Goal: Task Accomplishment & Management: Manage account settings

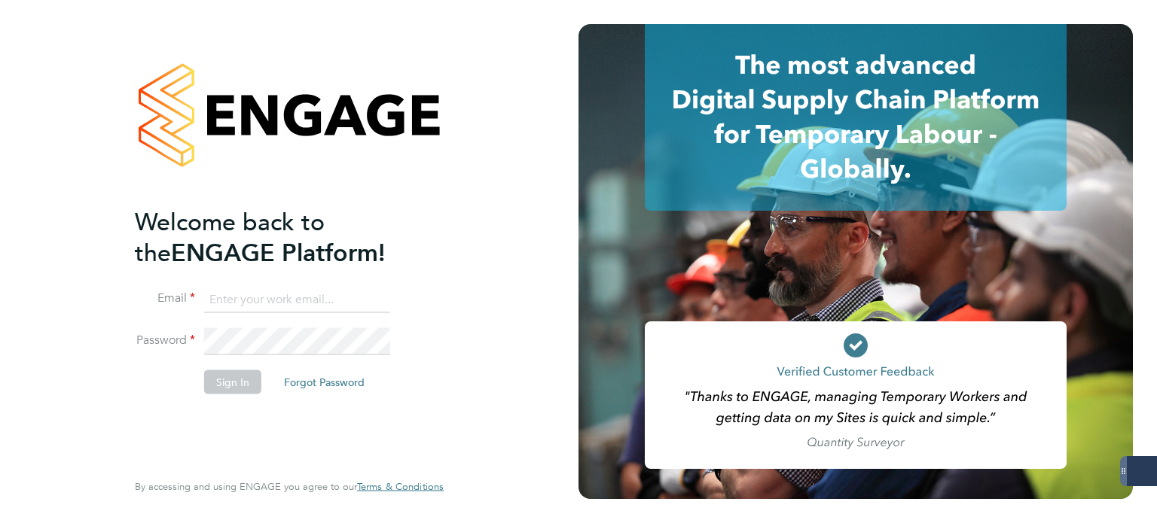
drag, startPoint x: 263, startPoint y: 297, endPoint x: 272, endPoint y: 308, distance: 13.9
click at [268, 306] on input at bounding box center [297, 299] width 186 height 27
type input "sophia@mmpconsultancy.co.uk"
click at [247, 373] on button "Sign In" at bounding box center [232, 382] width 57 height 24
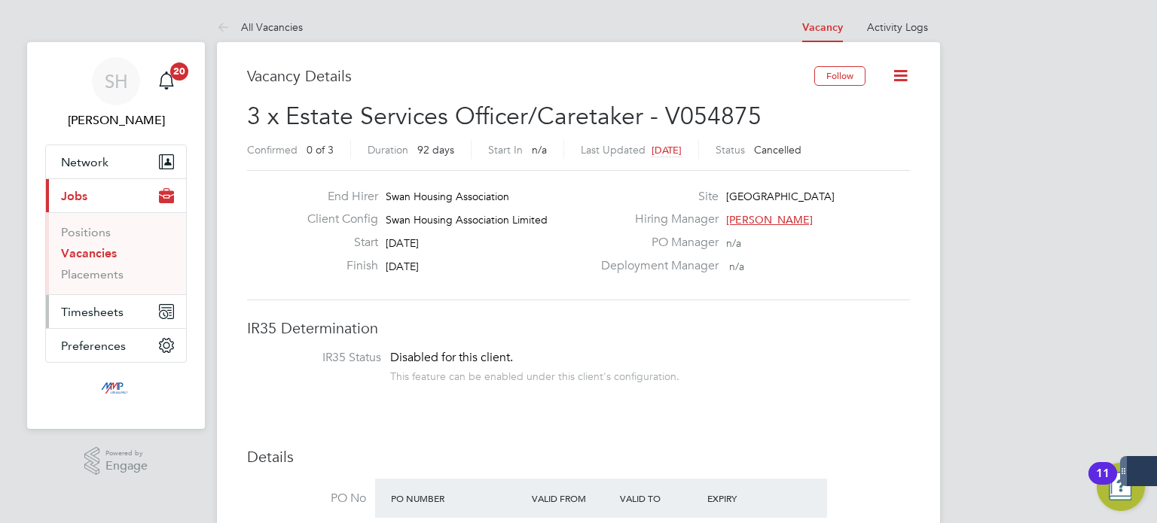
click at [104, 313] on span "Timesheets" at bounding box center [92, 312] width 62 height 14
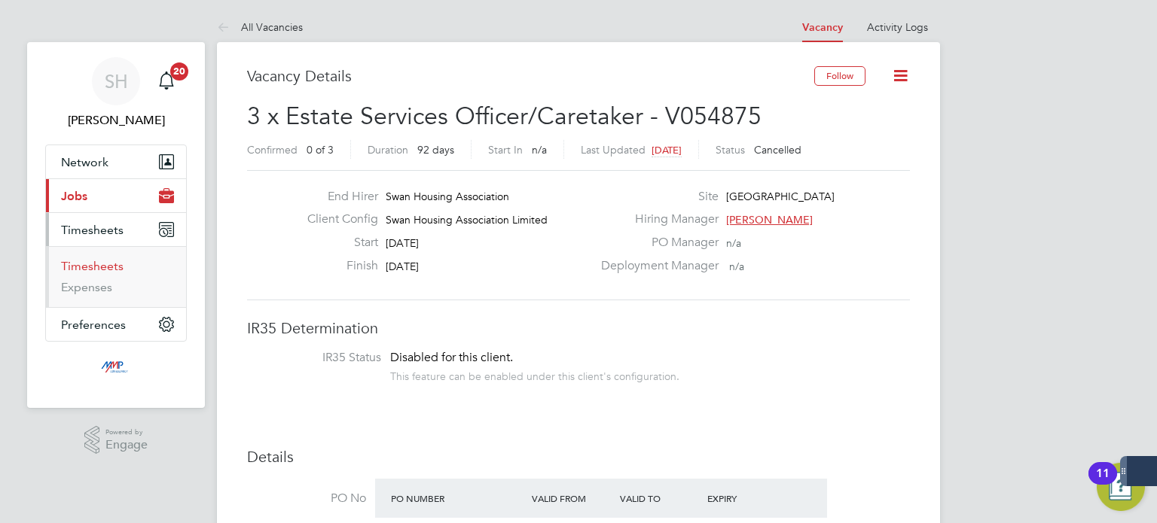
click at [101, 264] on link "Timesheets" at bounding box center [92, 266] width 62 height 14
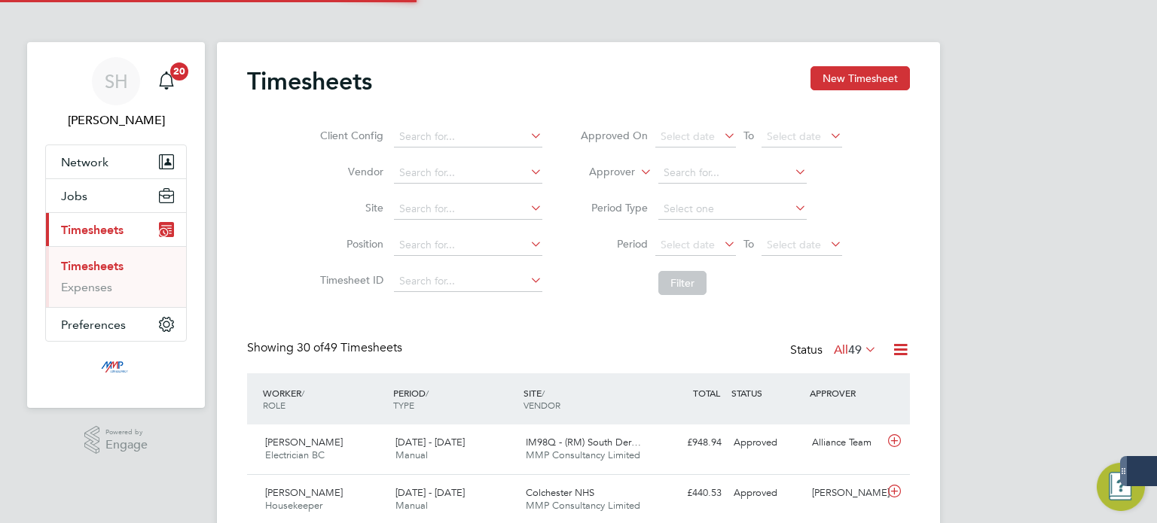
scroll to position [38, 131]
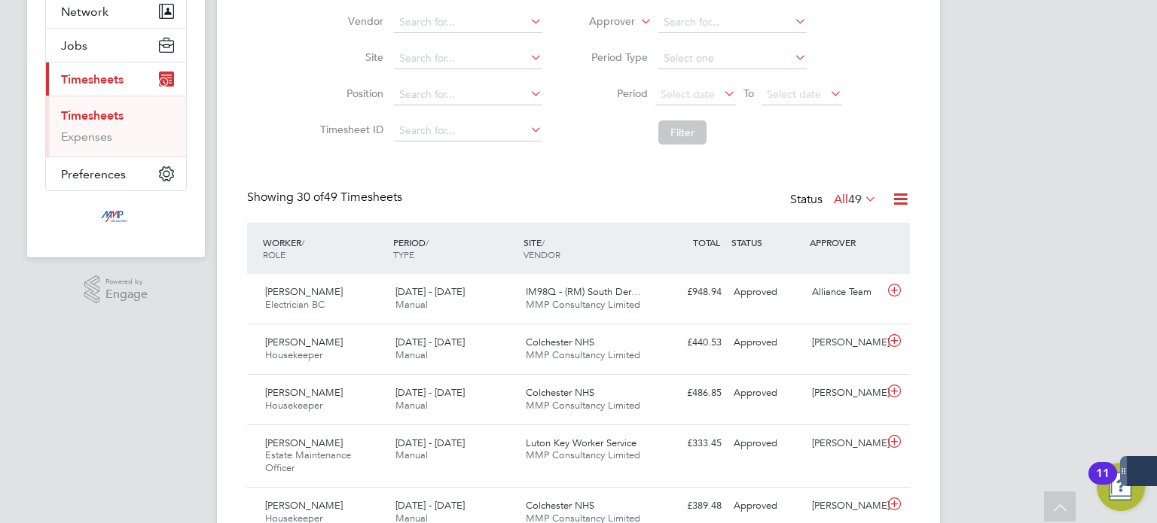
click at [849, 195] on span "49" at bounding box center [855, 199] width 14 height 15
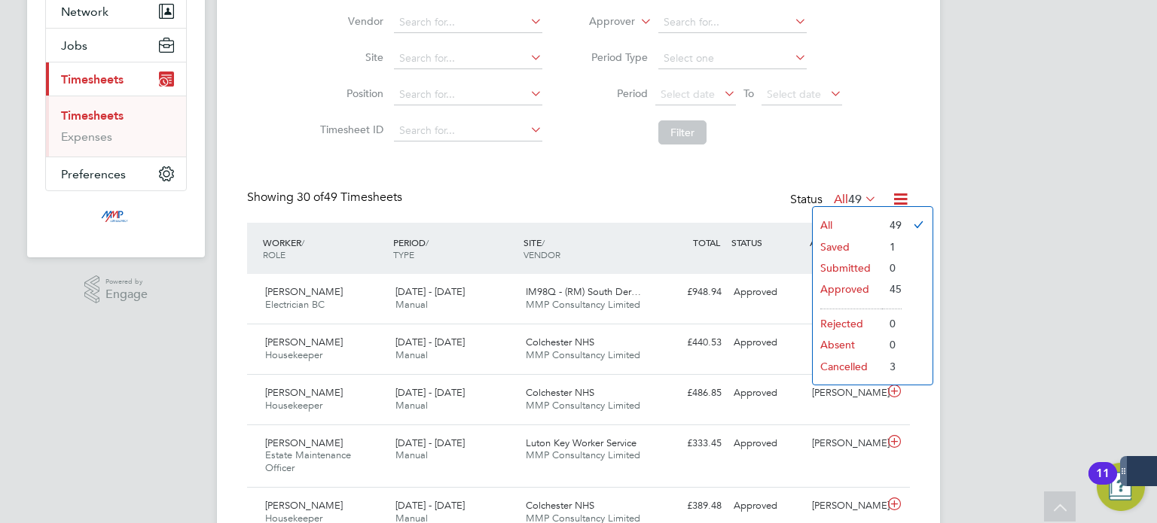
click at [705, 206] on div "Showing 30 of 49 Timesheets Status All 49" at bounding box center [578, 206] width 663 height 33
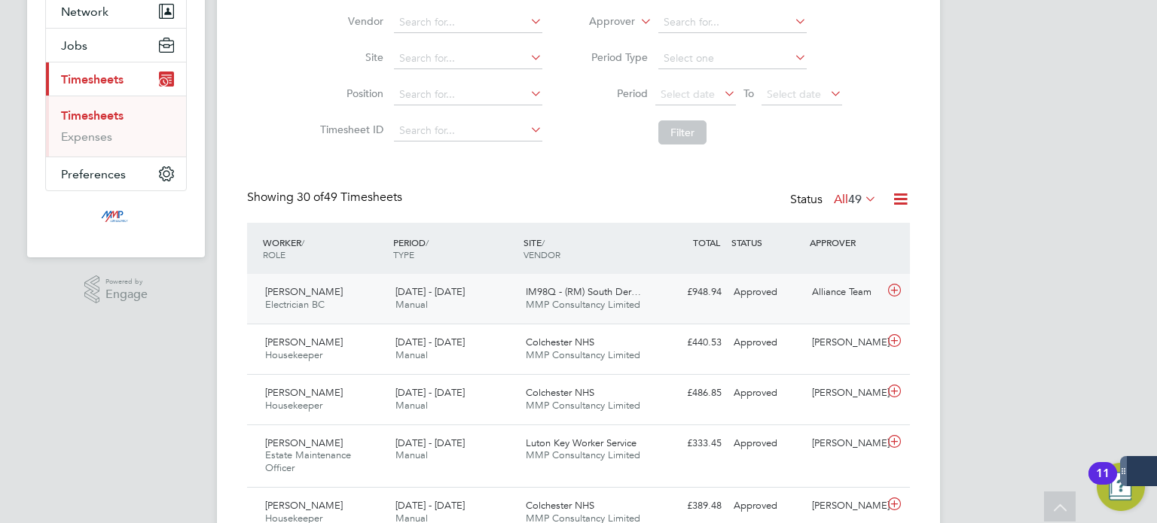
click at [465, 298] on div "13 - 19 Sep 2025 Manual" at bounding box center [454, 299] width 130 height 38
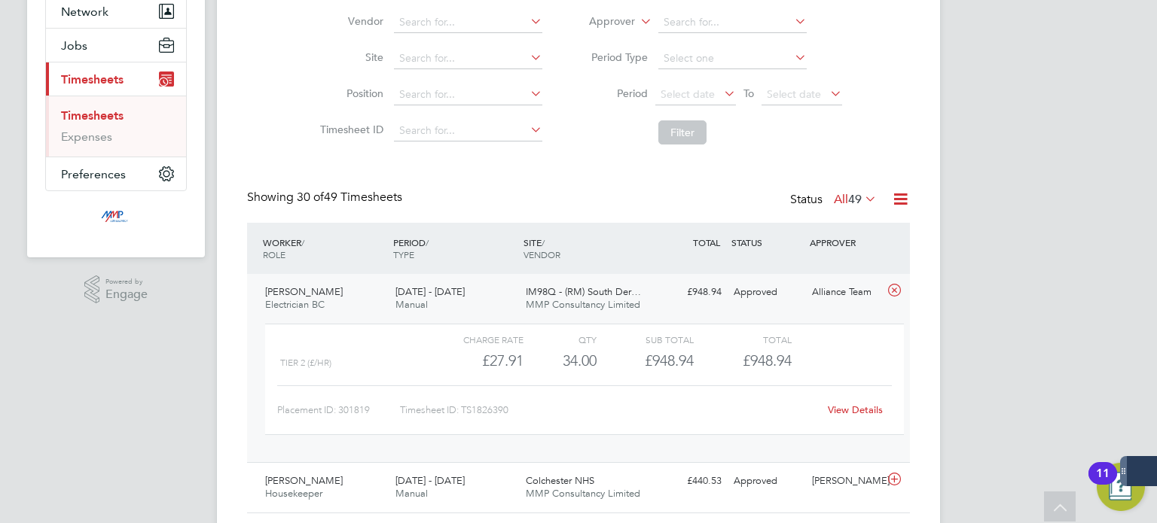
click at [471, 265] on div "PERIOD / TYPE" at bounding box center [454, 248] width 130 height 39
click at [823, 200] on div "Status All 49" at bounding box center [835, 200] width 90 height 21
click at [837, 203] on label "All 49" at bounding box center [855, 199] width 43 height 15
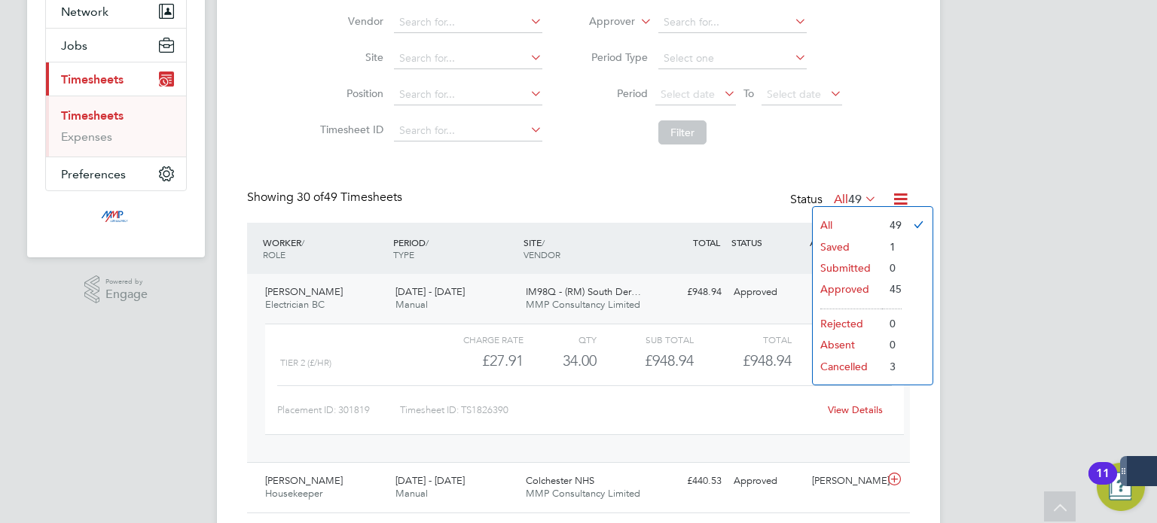
click at [898, 197] on icon at bounding box center [900, 199] width 19 height 19
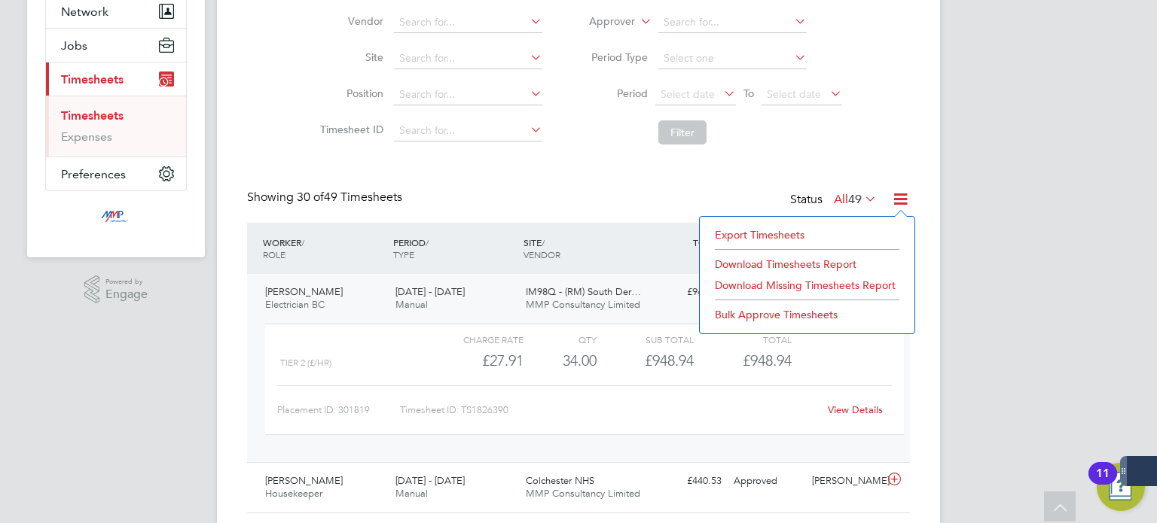
click at [331, 201] on span "30 of 49 Timesheets" at bounding box center [349, 197] width 105 height 15
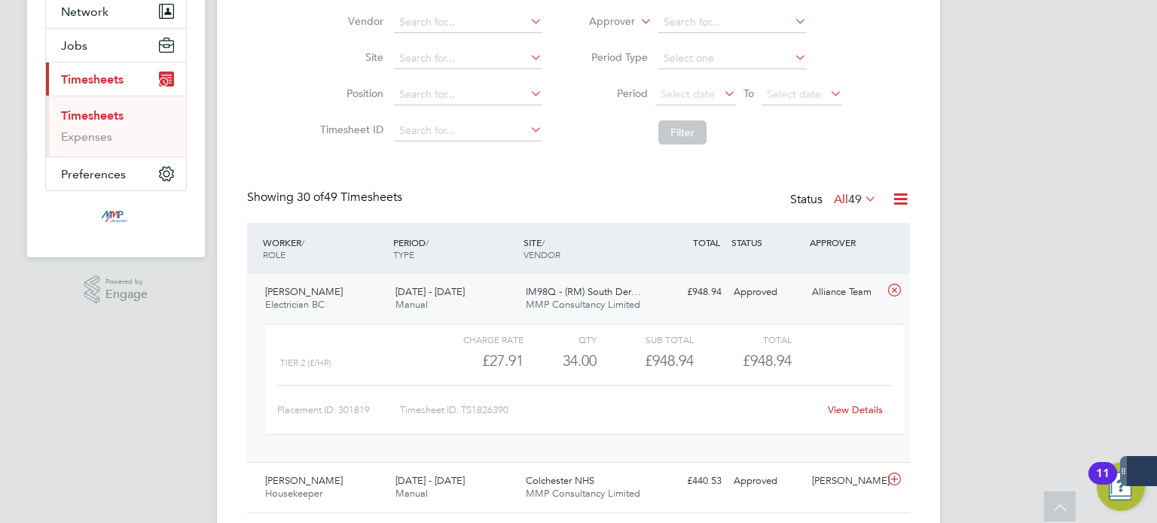
click at [404, 261] on div "PERIOD / TYPE" at bounding box center [454, 248] width 130 height 39
click at [892, 290] on icon at bounding box center [894, 291] width 19 height 12
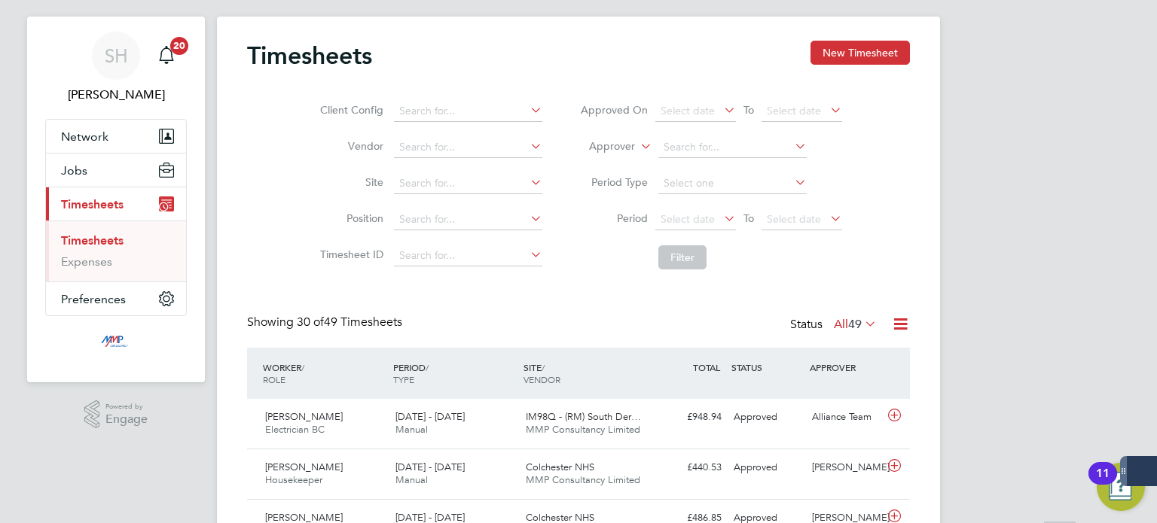
scroll to position [0, 0]
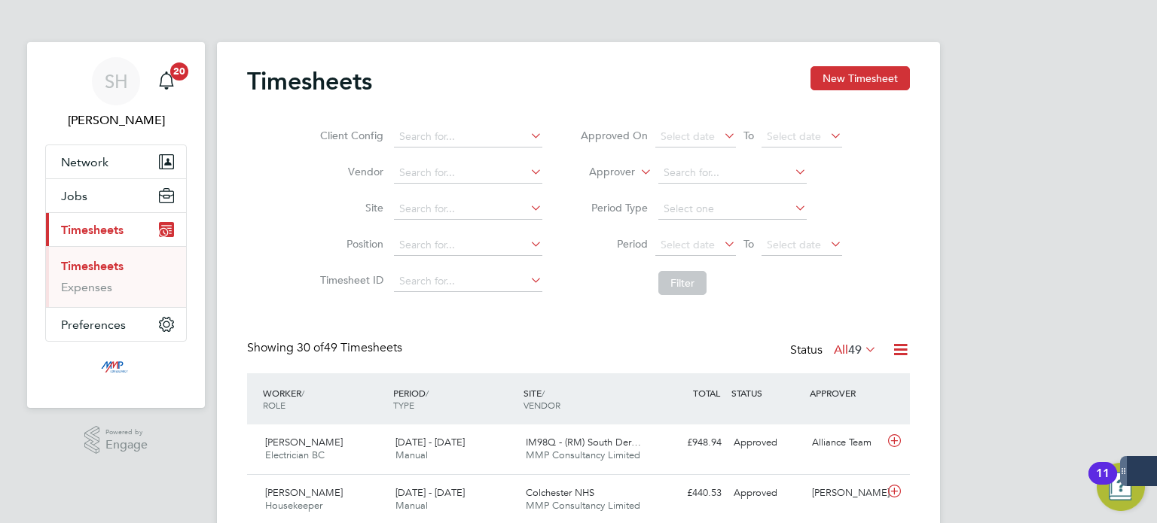
click at [99, 230] on span "Timesheets" at bounding box center [92, 230] width 62 height 14
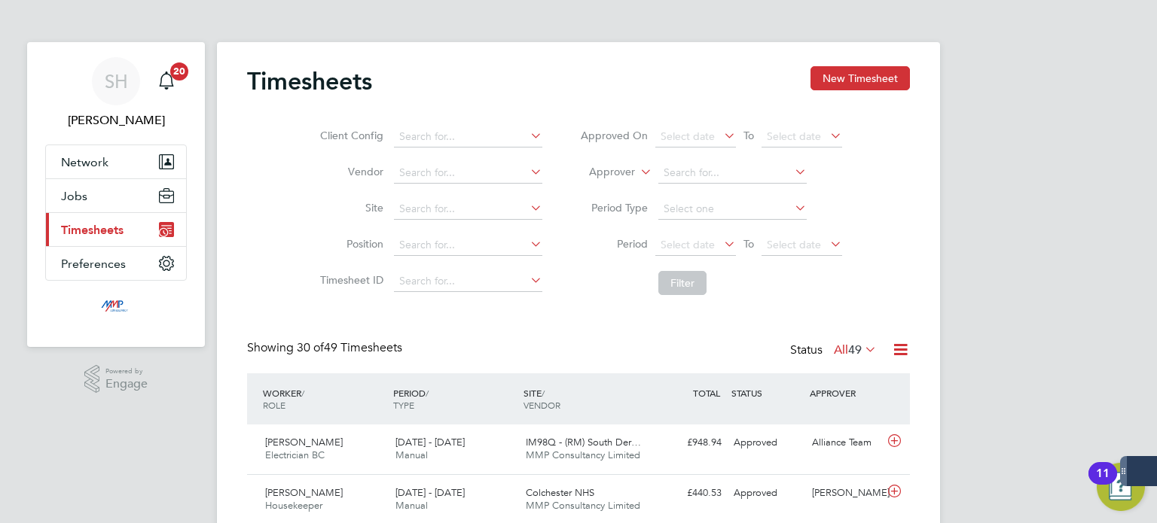
click at [99, 230] on span "Timesheets" at bounding box center [92, 230] width 62 height 14
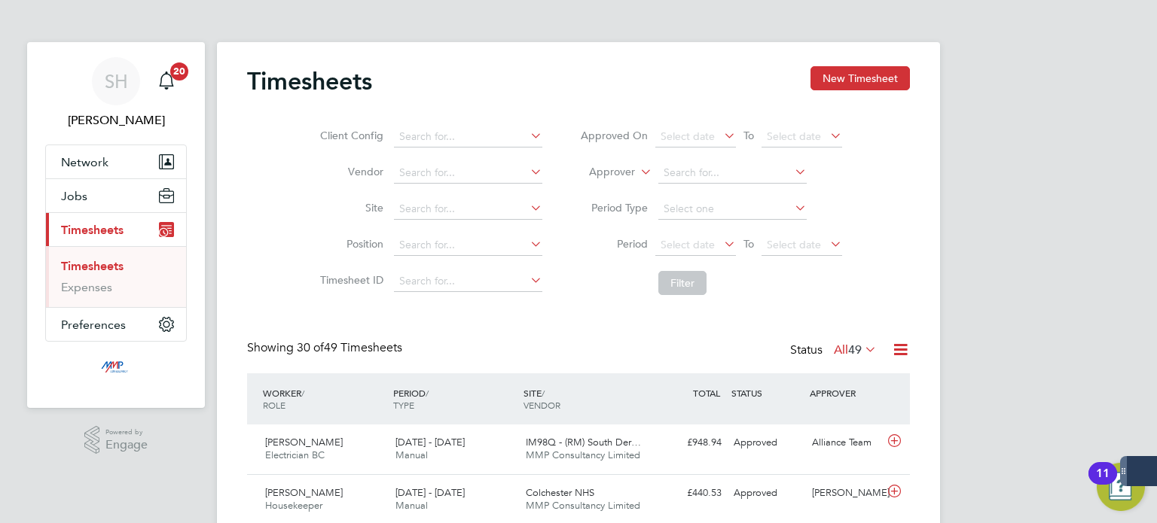
click at [99, 230] on span "Timesheets" at bounding box center [92, 230] width 62 height 14
click at [108, 229] on span "Timesheets" at bounding box center [92, 230] width 62 height 14
click at [84, 194] on span "Jobs" at bounding box center [74, 196] width 26 height 14
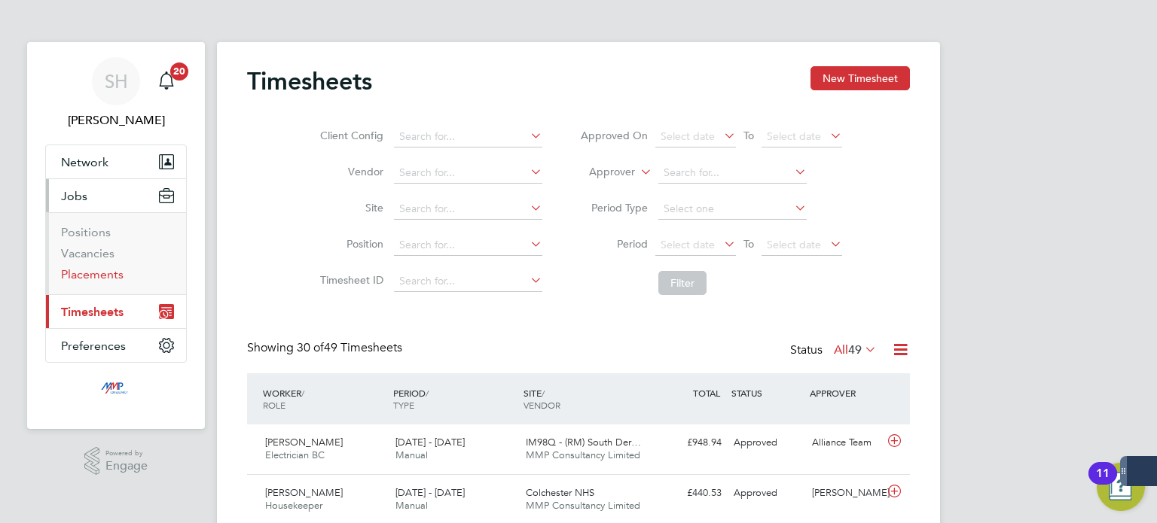
click at [86, 275] on link "Placements" at bounding box center [92, 274] width 62 height 14
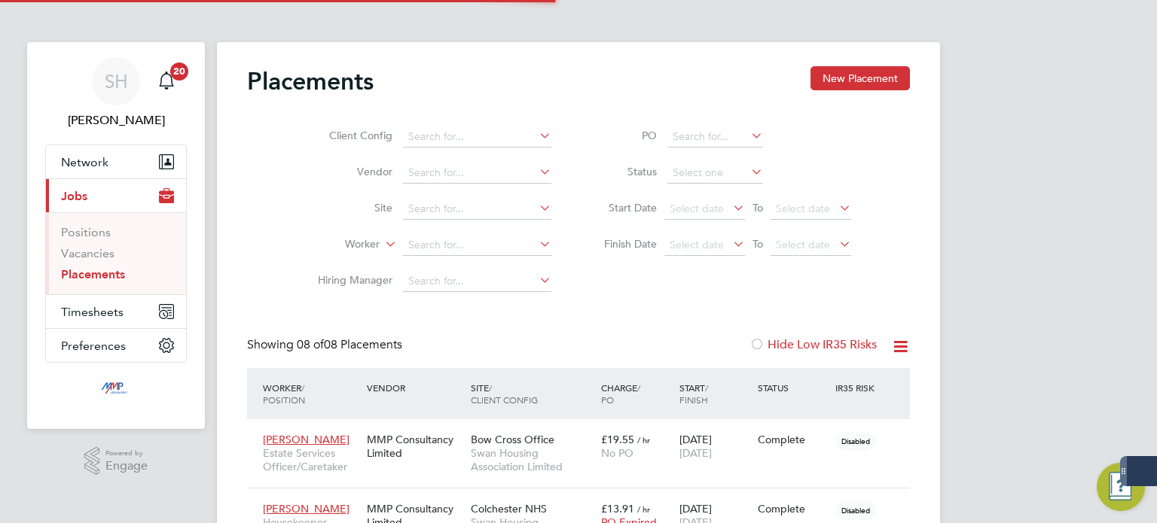
scroll to position [43, 105]
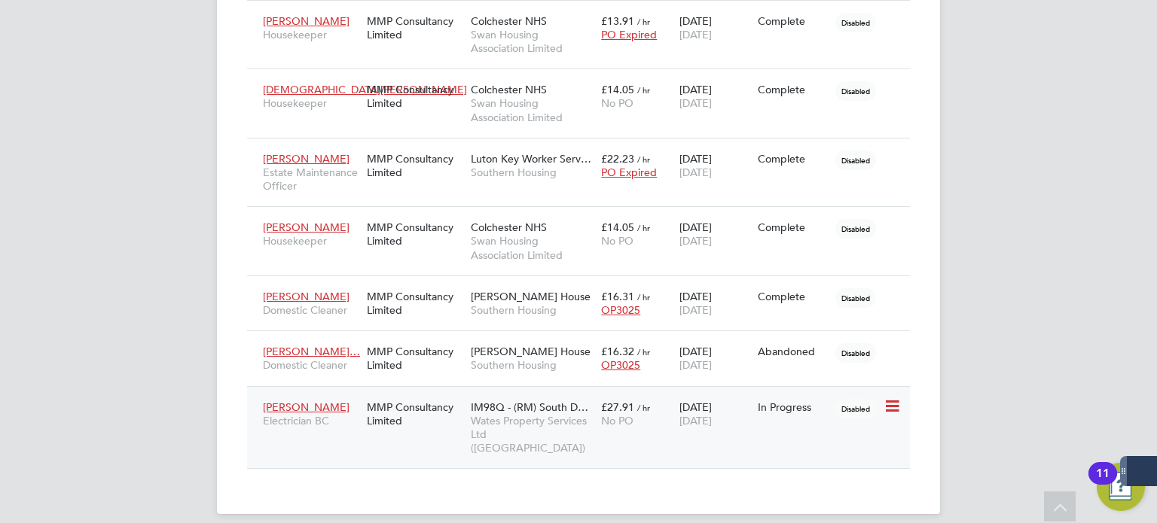
click at [304, 404] on span "[PERSON_NAME]" at bounding box center [306, 408] width 87 height 14
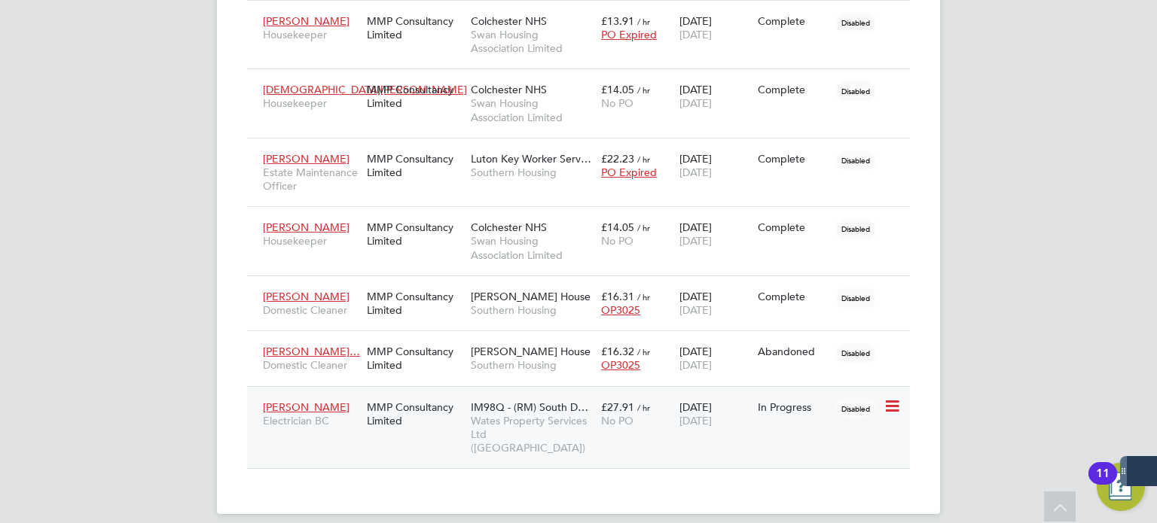
click at [291, 410] on span "[PERSON_NAME]" at bounding box center [306, 408] width 87 height 14
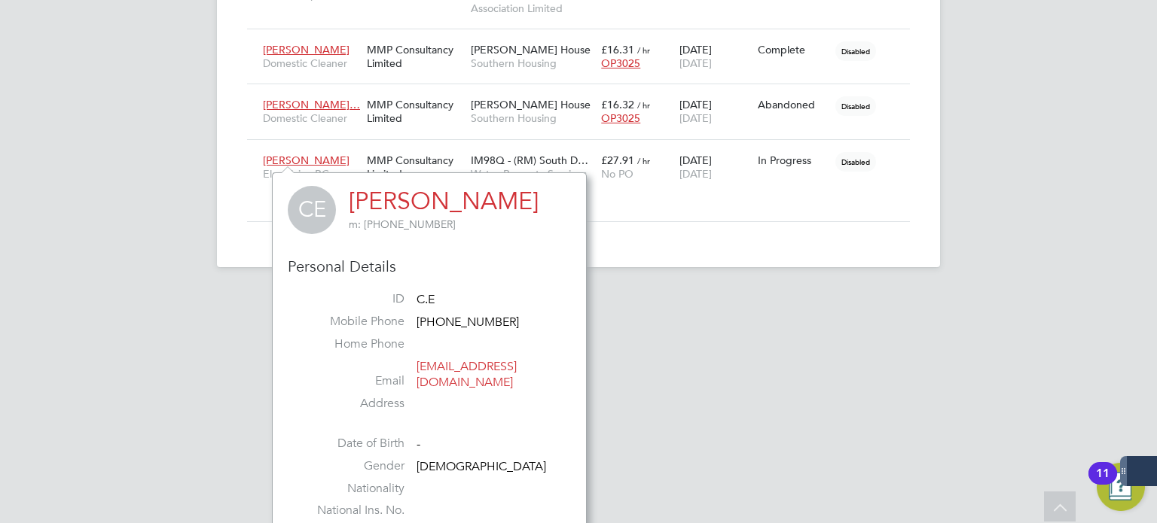
click at [786, 275] on app-footer at bounding box center [578, 279] width 723 height 24
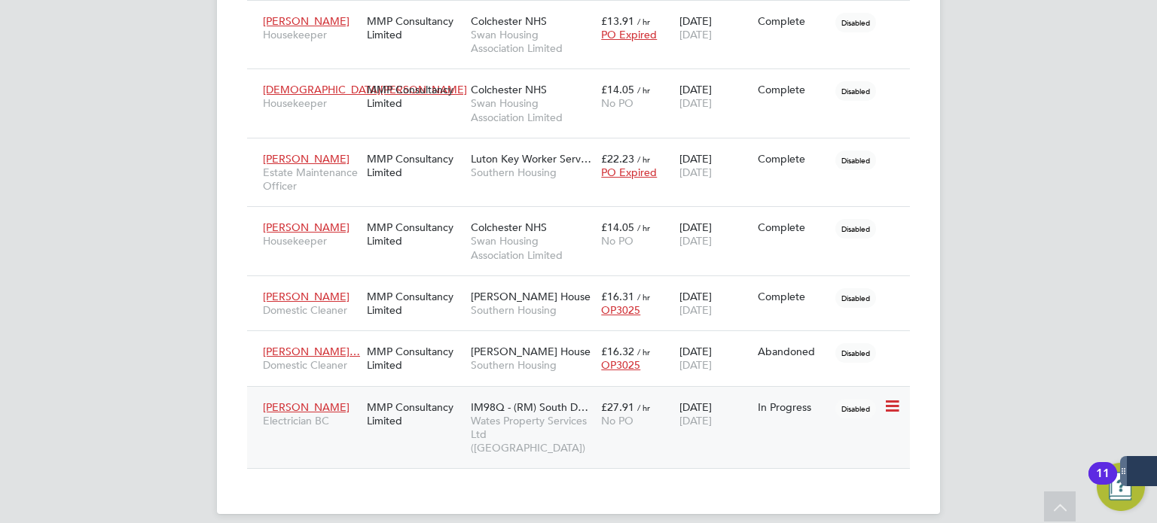
click at [544, 417] on span "Wates Property Services Ltd (Central & North)" at bounding box center [532, 434] width 123 height 41
click at [599, 416] on div "£27.91 / hr No PO" at bounding box center [636, 414] width 78 height 42
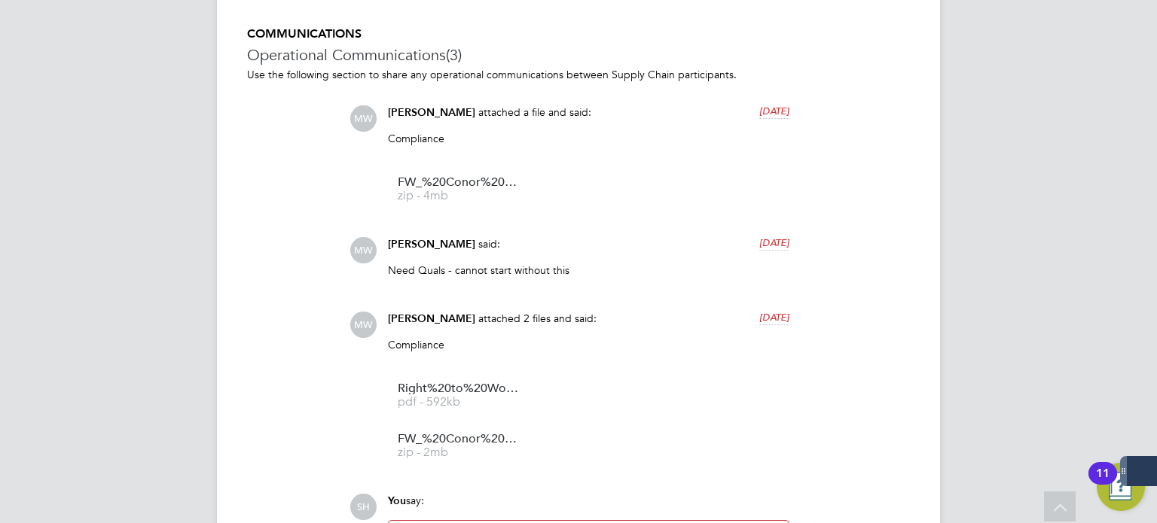
scroll to position [1205, 0]
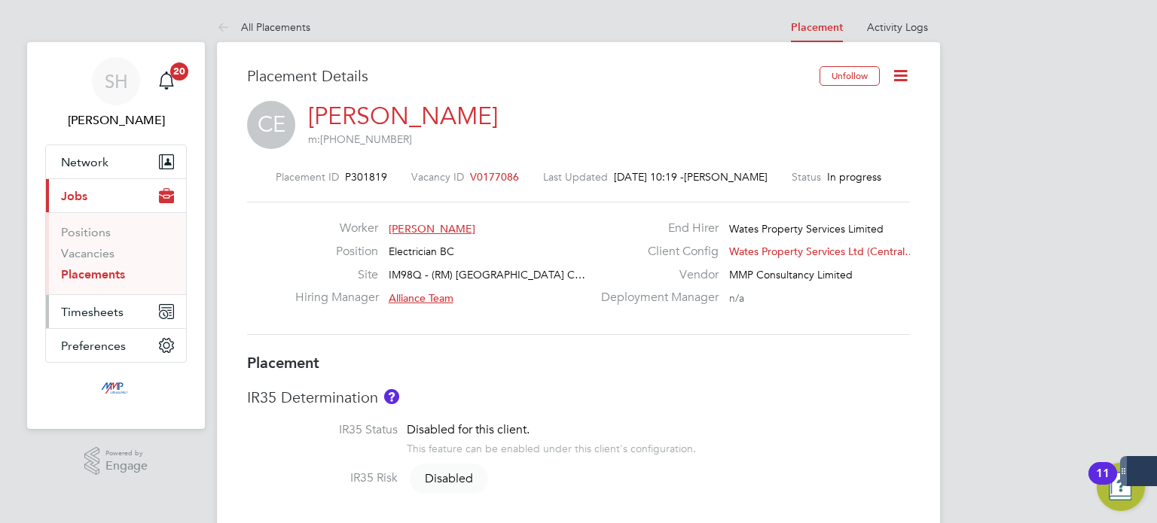
click at [105, 305] on span "Timesheets" at bounding box center [92, 312] width 62 height 14
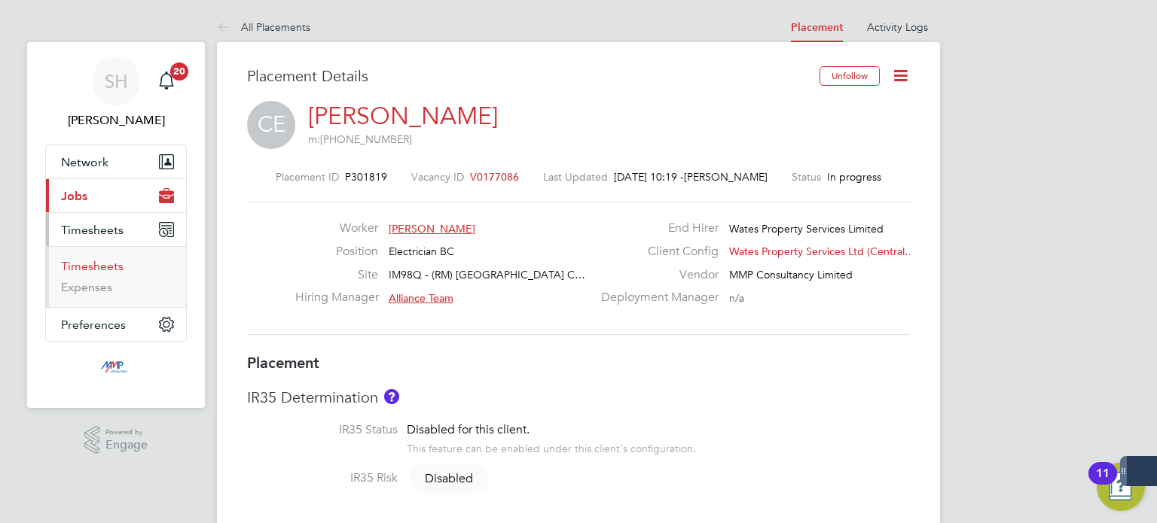
click at [103, 270] on link "Timesheets" at bounding box center [92, 266] width 62 height 14
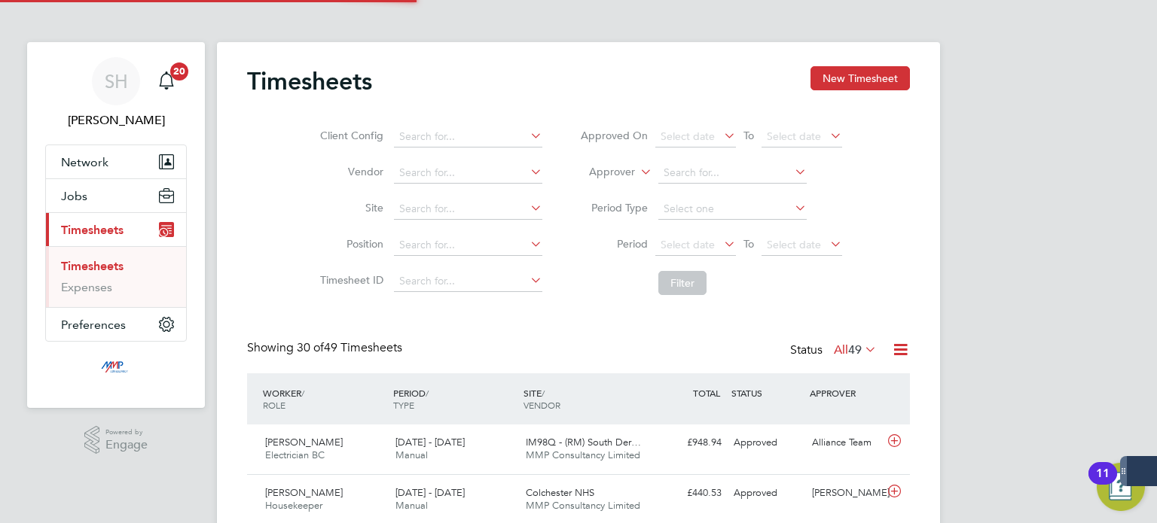
scroll to position [7, 8]
click at [94, 233] on span "Timesheets" at bounding box center [92, 230] width 62 height 14
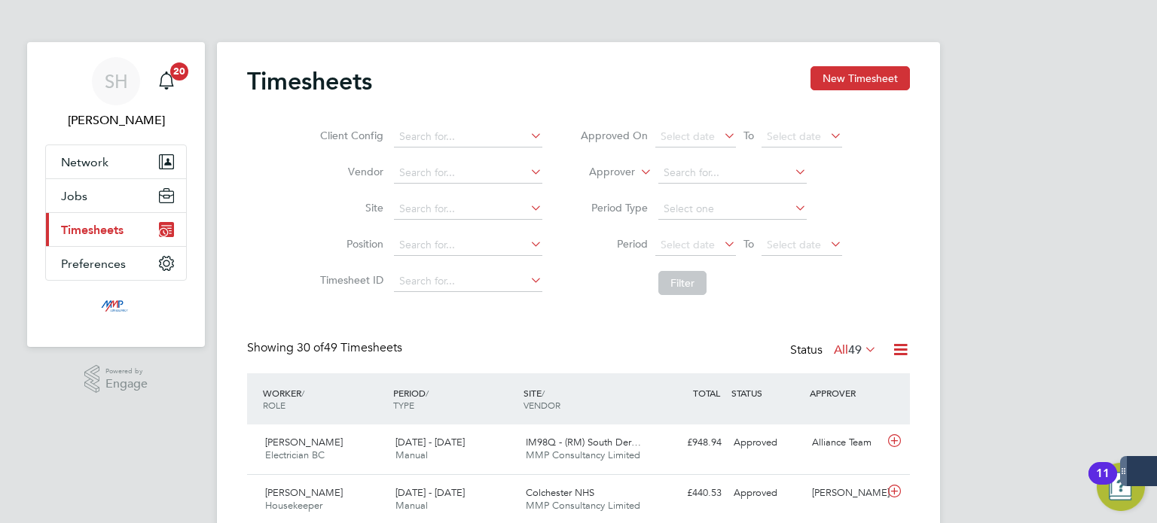
click at [94, 233] on span "Timesheets" at bounding box center [92, 230] width 62 height 14
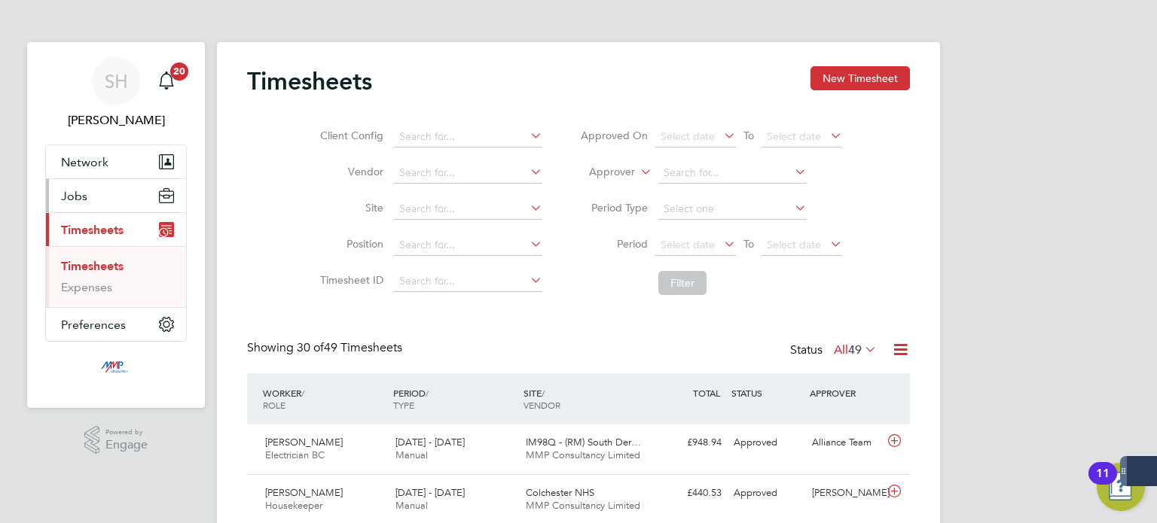
click at [109, 197] on button "Jobs" at bounding box center [116, 195] width 140 height 33
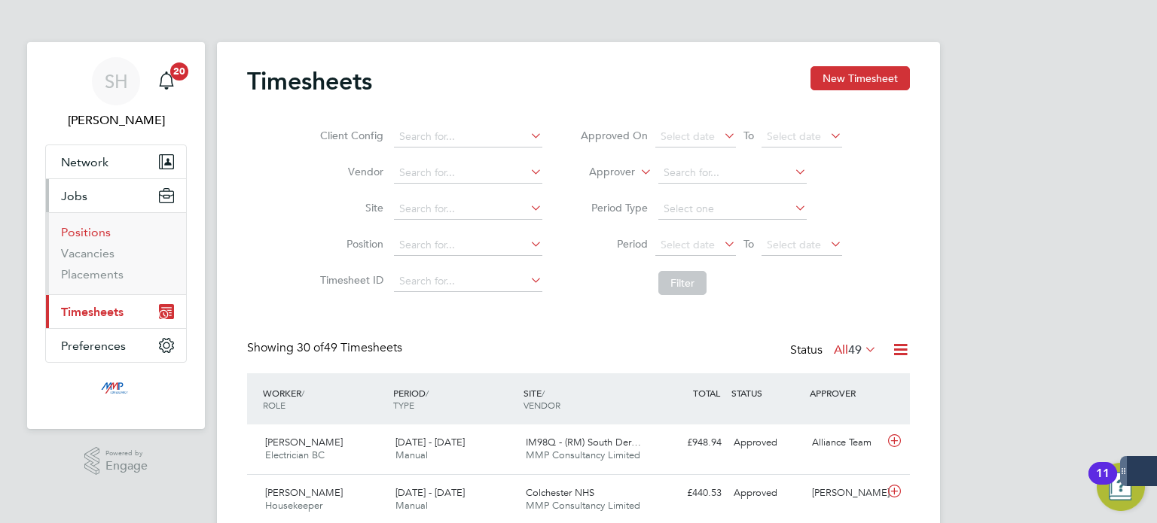
click at [96, 234] on link "Positions" at bounding box center [86, 232] width 50 height 14
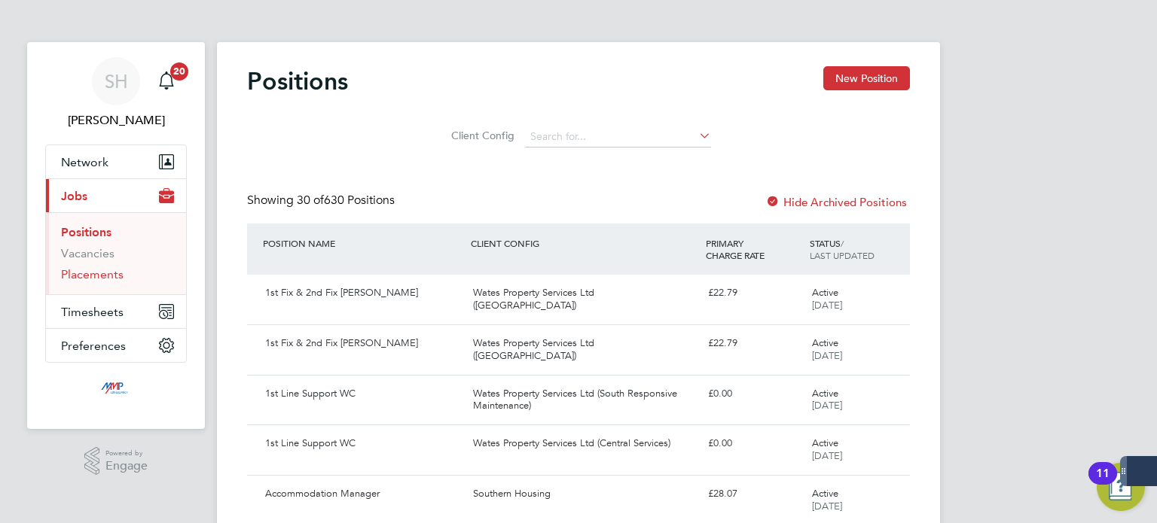
click at [96, 281] on link "Placements" at bounding box center [92, 274] width 62 height 14
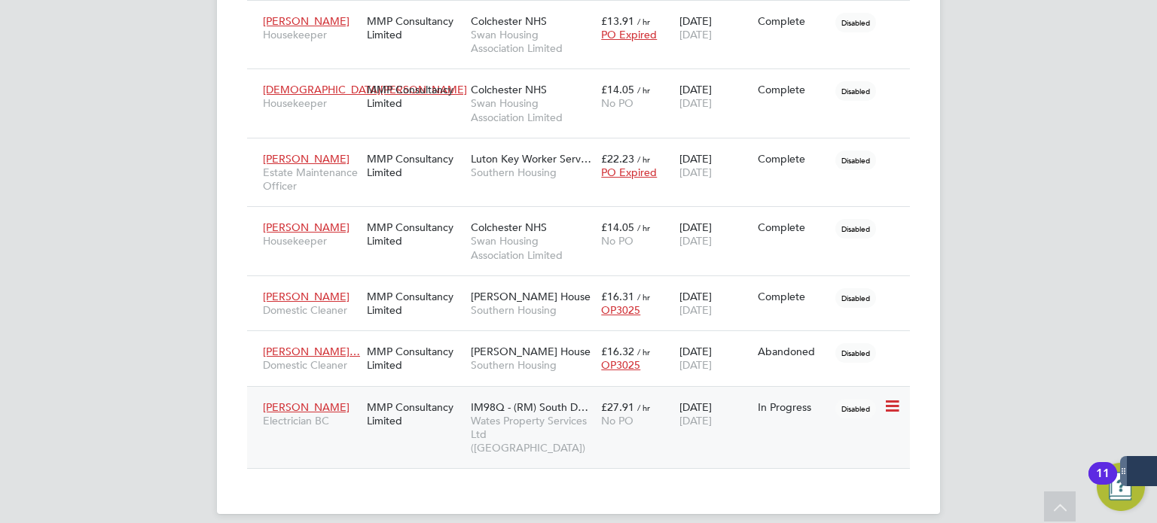
click at [890, 407] on icon at bounding box center [890, 407] width 15 height 18
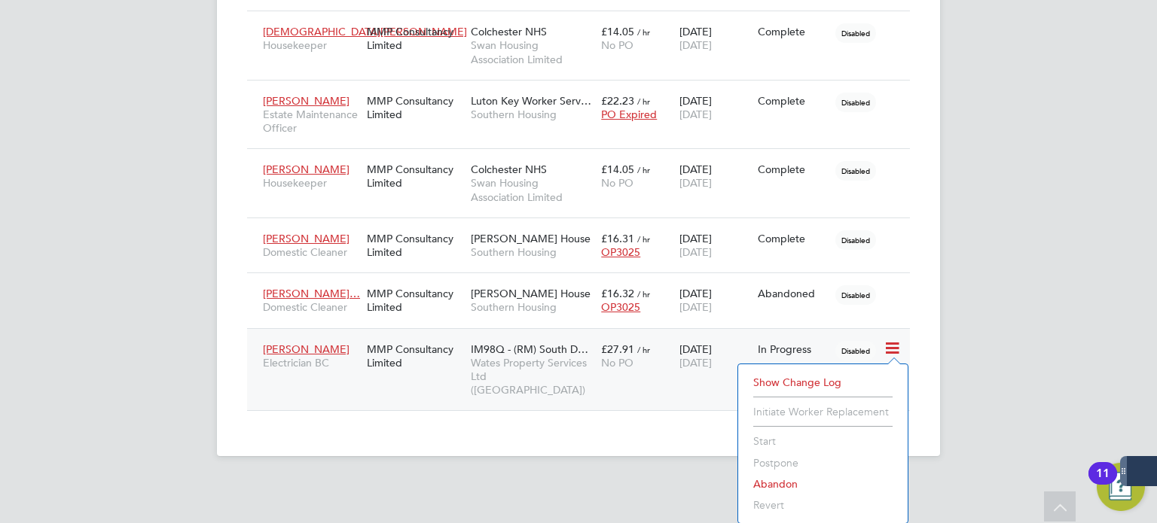
click at [309, 345] on span "[PERSON_NAME]" at bounding box center [306, 350] width 87 height 14
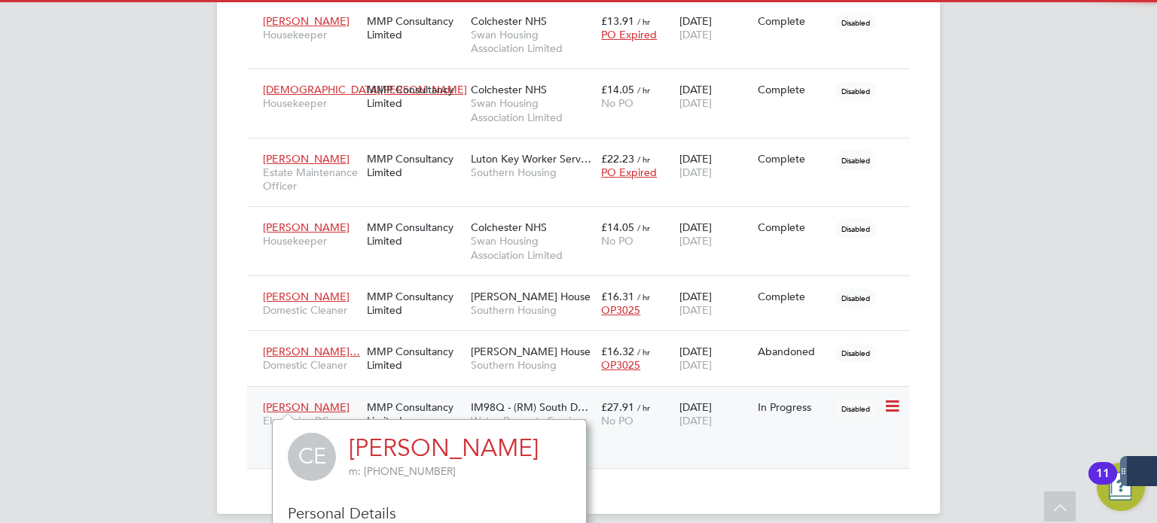
click at [656, 414] on div "No PO" at bounding box center [636, 421] width 71 height 14
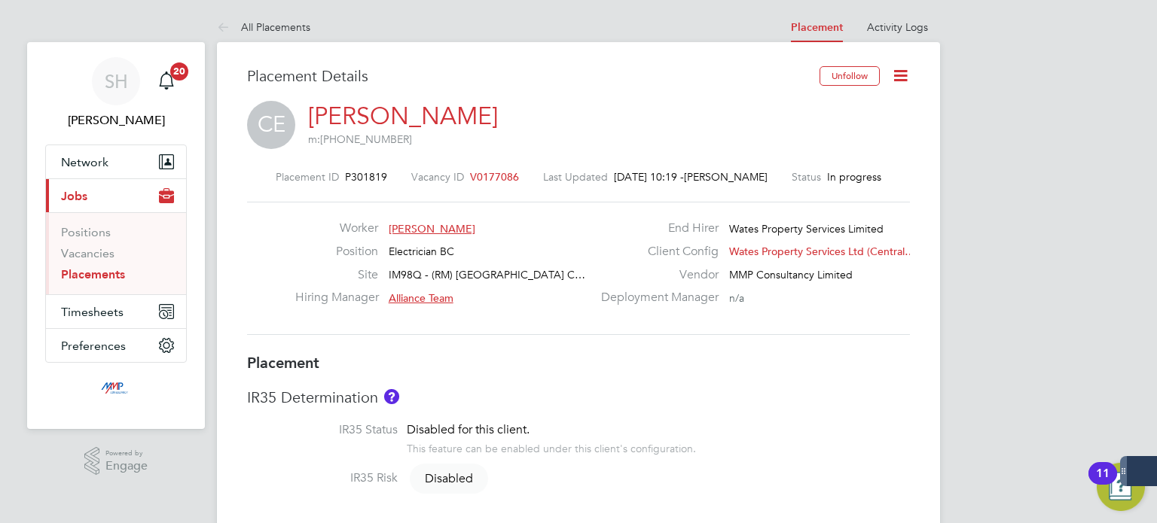
click at [901, 75] on icon at bounding box center [900, 75] width 19 height 19
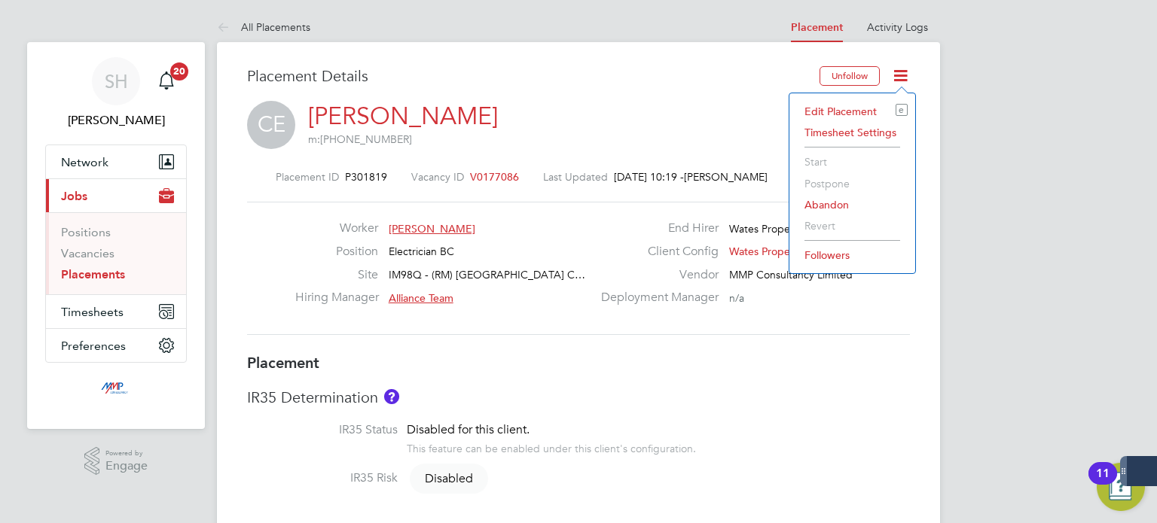
click at [801, 468] on li "IR35 Status Disabled for this client. This feature can be enabled under this cl…" at bounding box center [578, 446] width 663 height 48
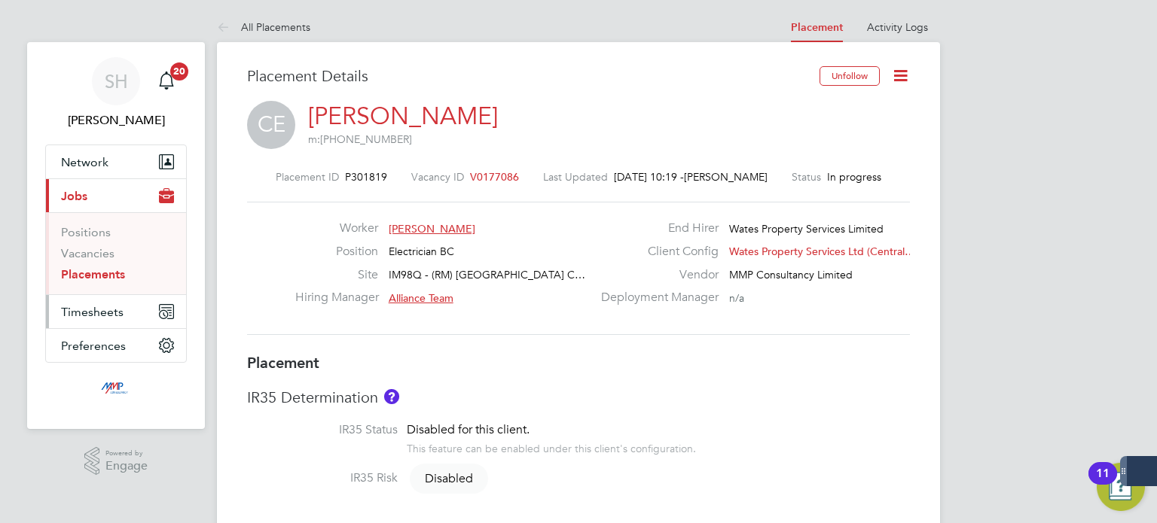
click at [95, 306] on span "Timesheets" at bounding box center [92, 312] width 62 height 14
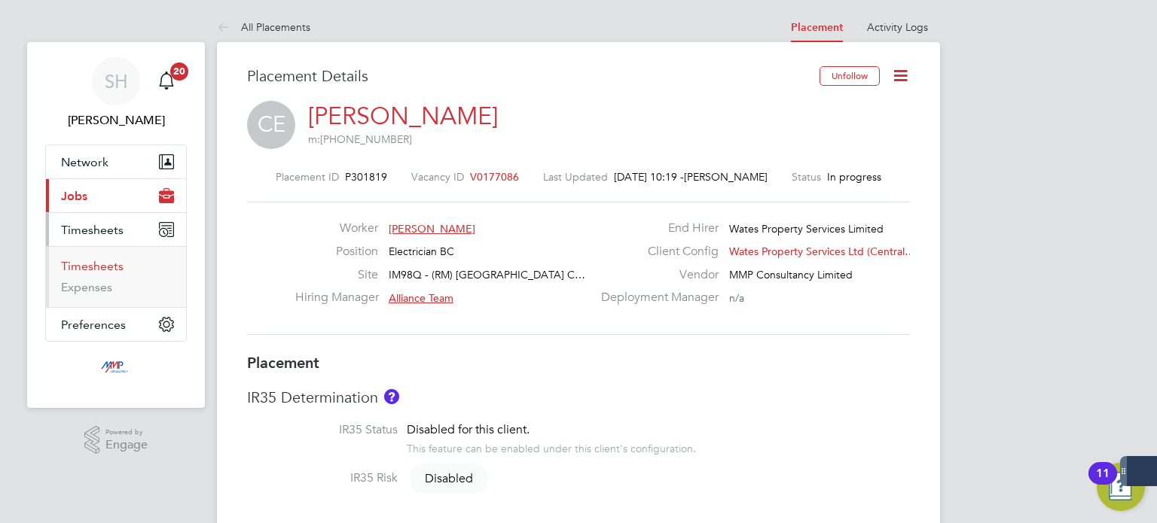
click at [95, 267] on link "Timesheets" at bounding box center [92, 266] width 62 height 14
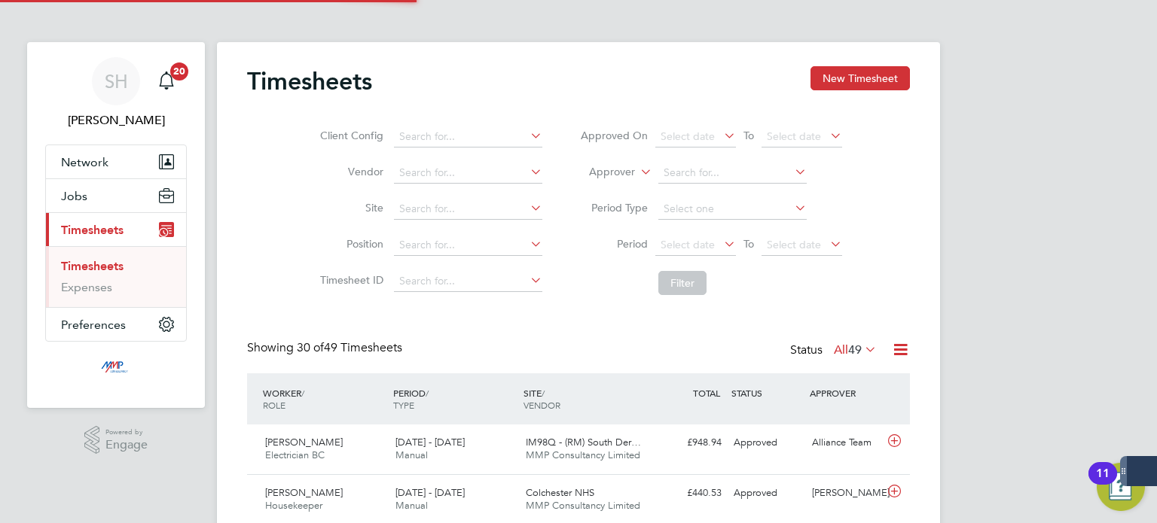
scroll to position [7, 8]
click at [897, 349] on icon at bounding box center [900, 349] width 19 height 19
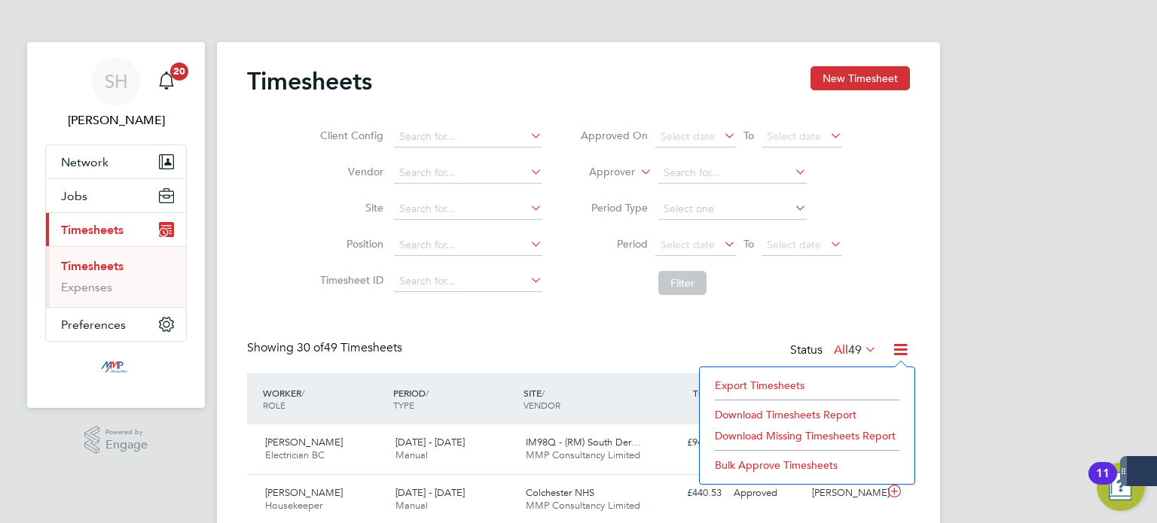
click at [897, 349] on icon at bounding box center [900, 349] width 19 height 19
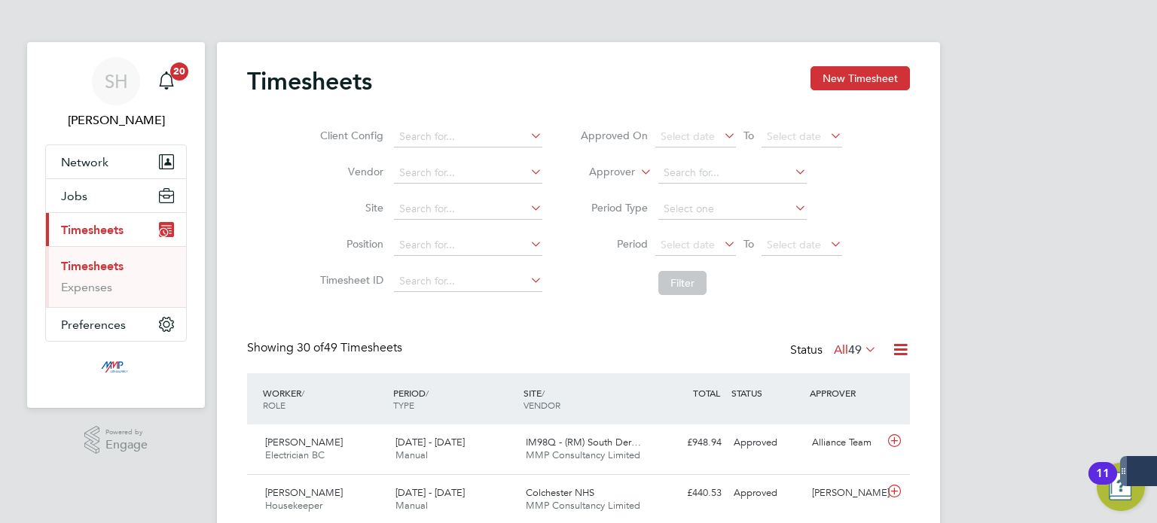
click at [861, 353] on icon at bounding box center [861, 349] width 0 height 21
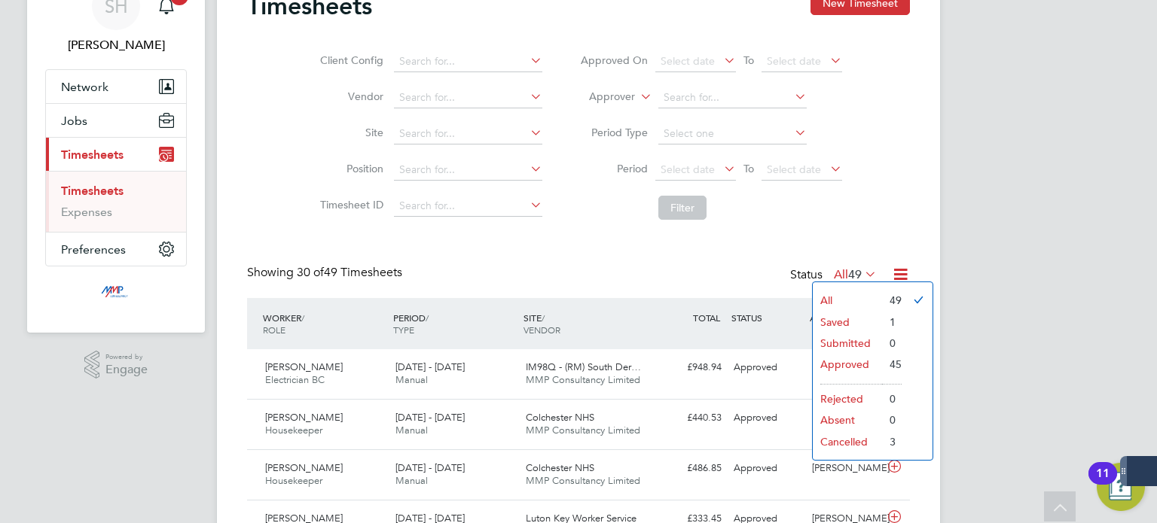
click at [851, 340] on li "Submitted" at bounding box center [846, 343] width 69 height 21
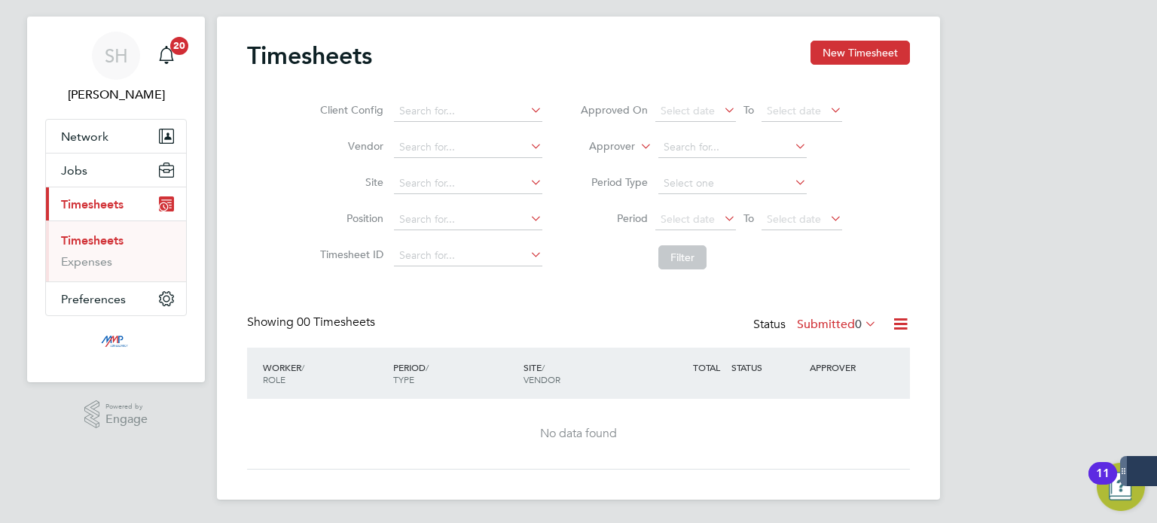
click at [855, 325] on span "0" at bounding box center [858, 324] width 7 height 15
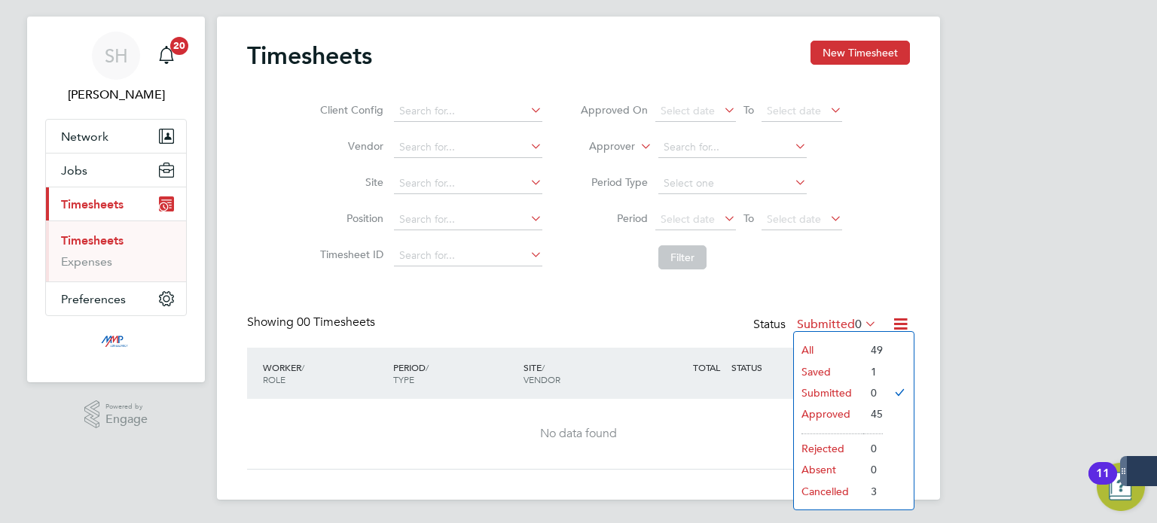
click at [834, 347] on li "All" at bounding box center [828, 350] width 69 height 21
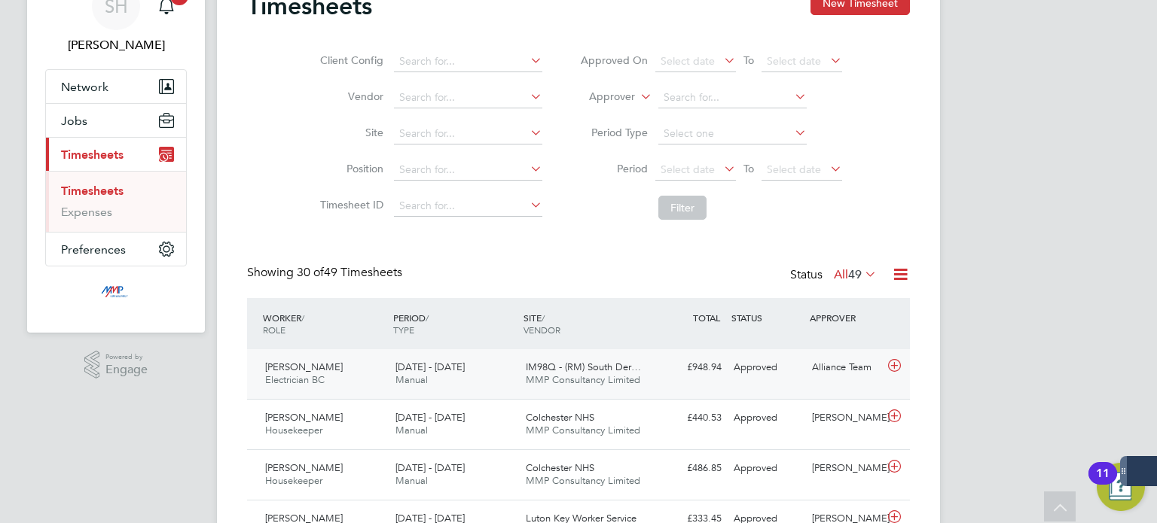
click at [721, 375] on div "£948.94 Approved" at bounding box center [688, 367] width 78 height 25
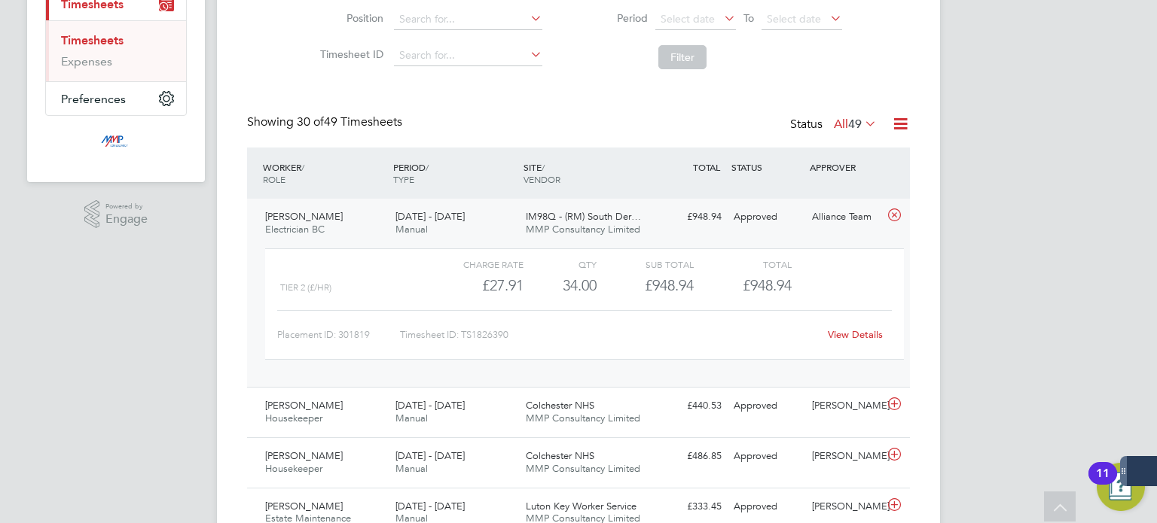
click at [849, 335] on link "View Details" at bounding box center [855, 334] width 55 height 13
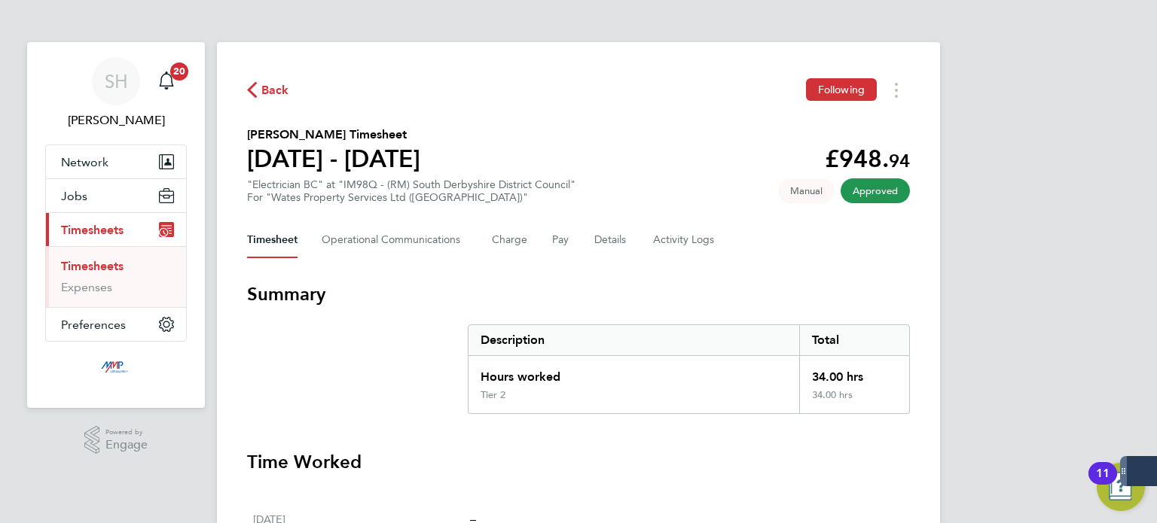
click at [93, 263] on link "Timesheets" at bounding box center [92, 266] width 62 height 14
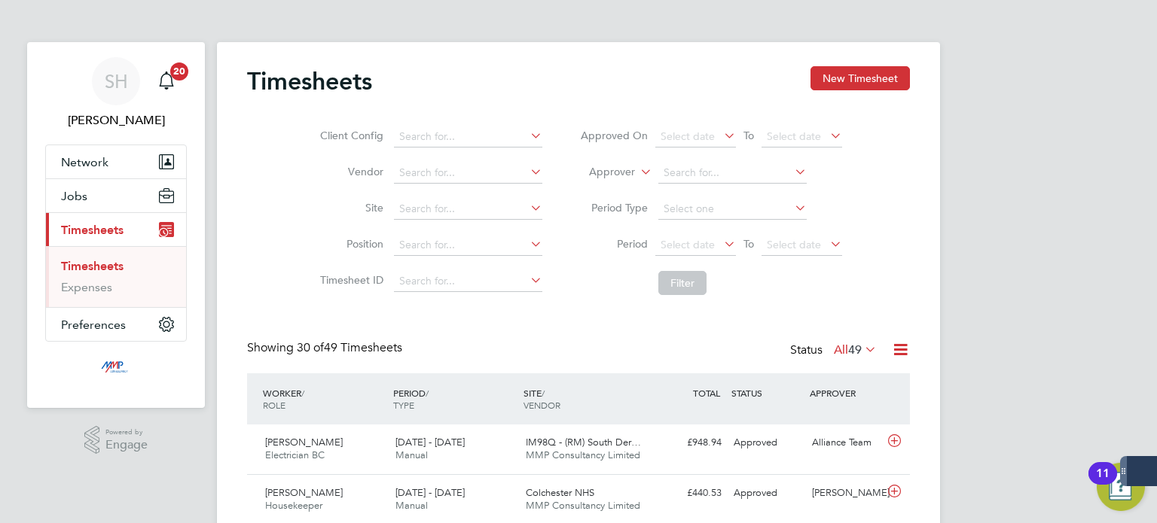
click at [852, 346] on span "49" at bounding box center [855, 350] width 14 height 15
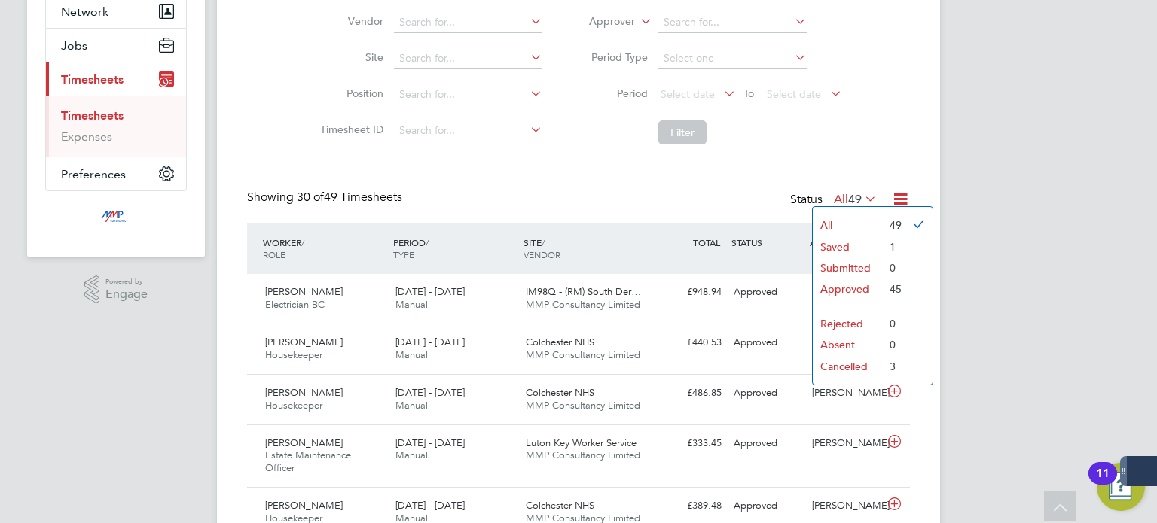
click at [850, 242] on li "Saved" at bounding box center [846, 246] width 69 height 21
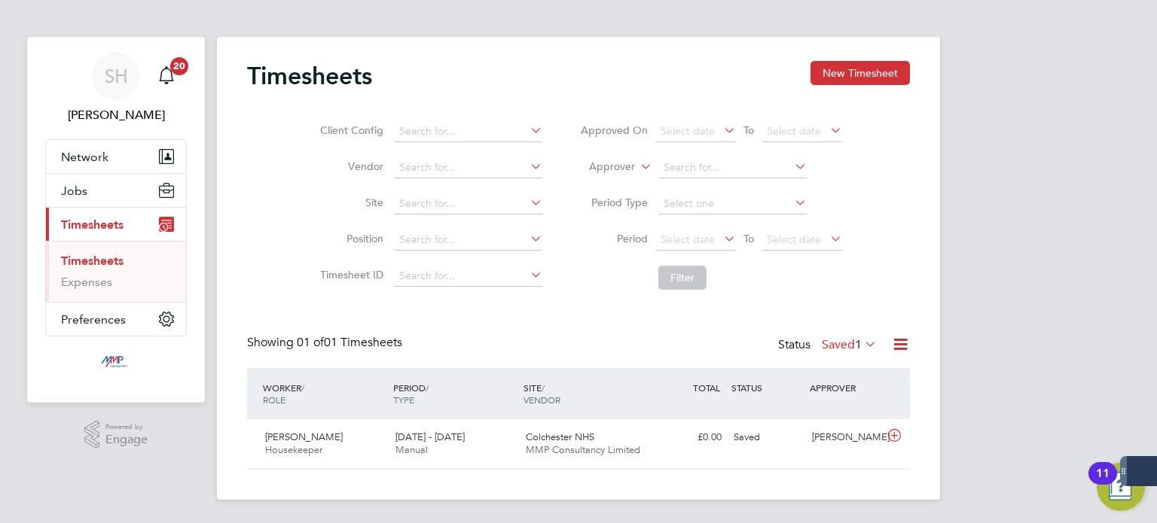
click at [837, 343] on label "Saved 1" at bounding box center [849, 344] width 55 height 15
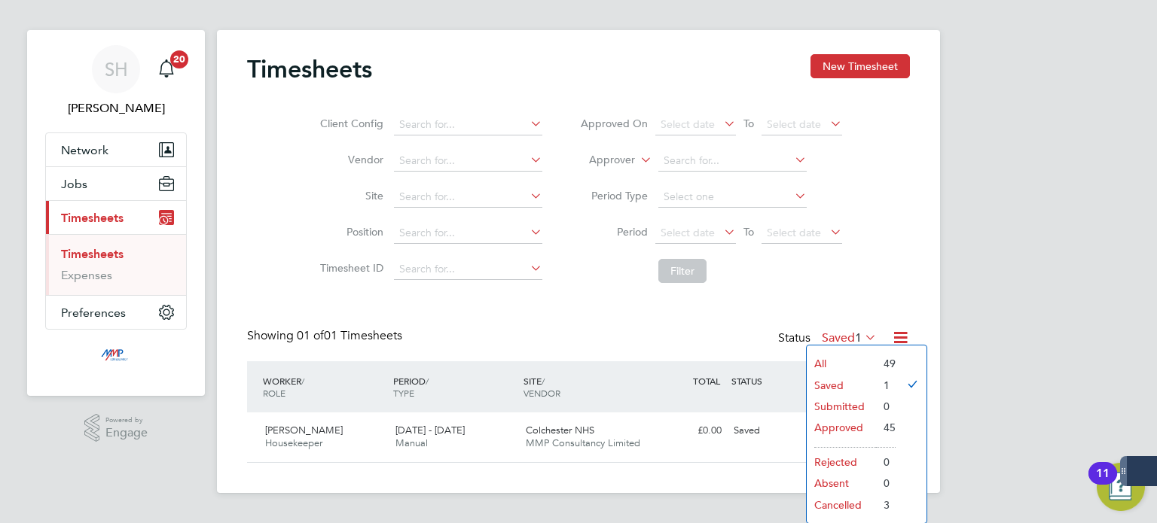
click at [844, 501] on li "Cancelled" at bounding box center [840, 505] width 69 height 21
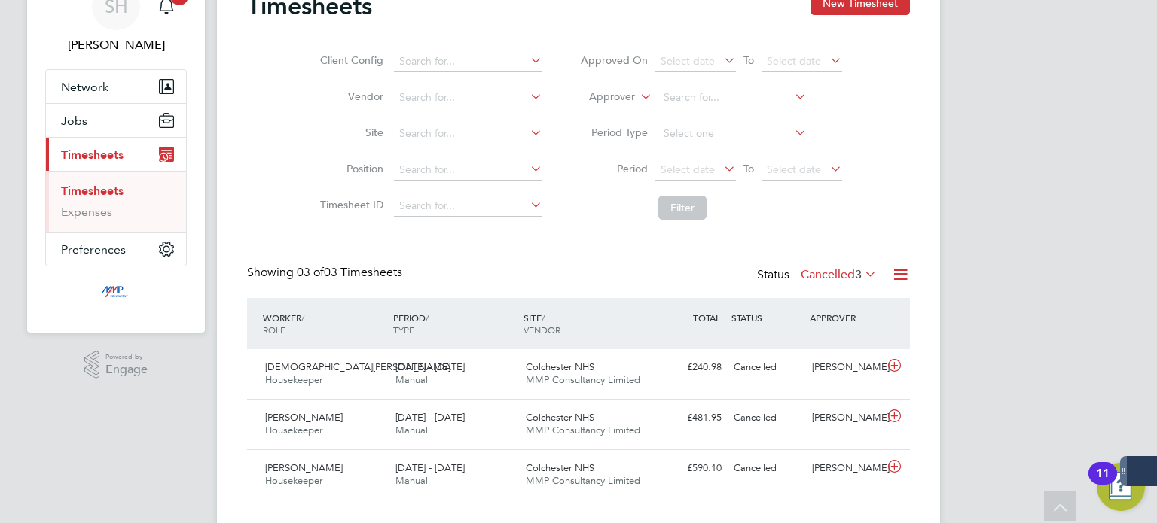
click at [855, 268] on span "3" at bounding box center [858, 274] width 7 height 15
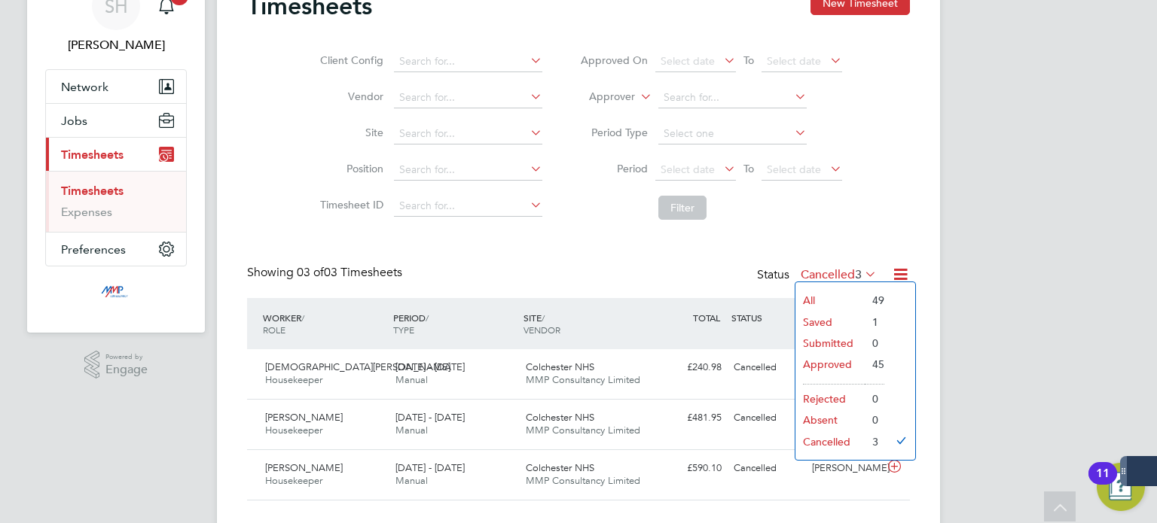
click at [833, 301] on li "All" at bounding box center [829, 300] width 69 height 21
